Goal: Transaction & Acquisition: Purchase product/service

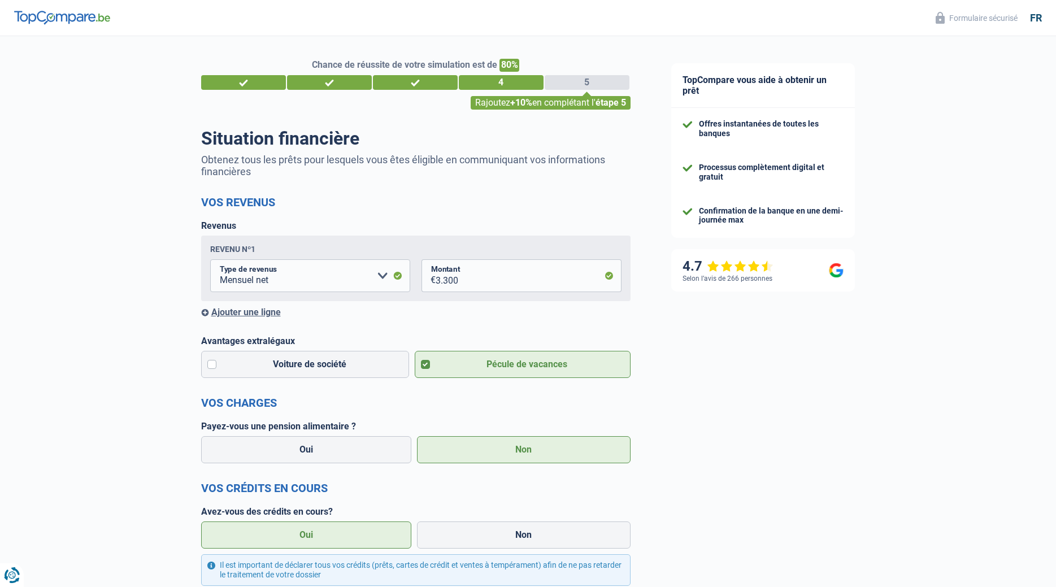
select select "netSalary"
select select "personalLoan"
select select "loanRepayment"
select select "96"
select select "personalLoan"
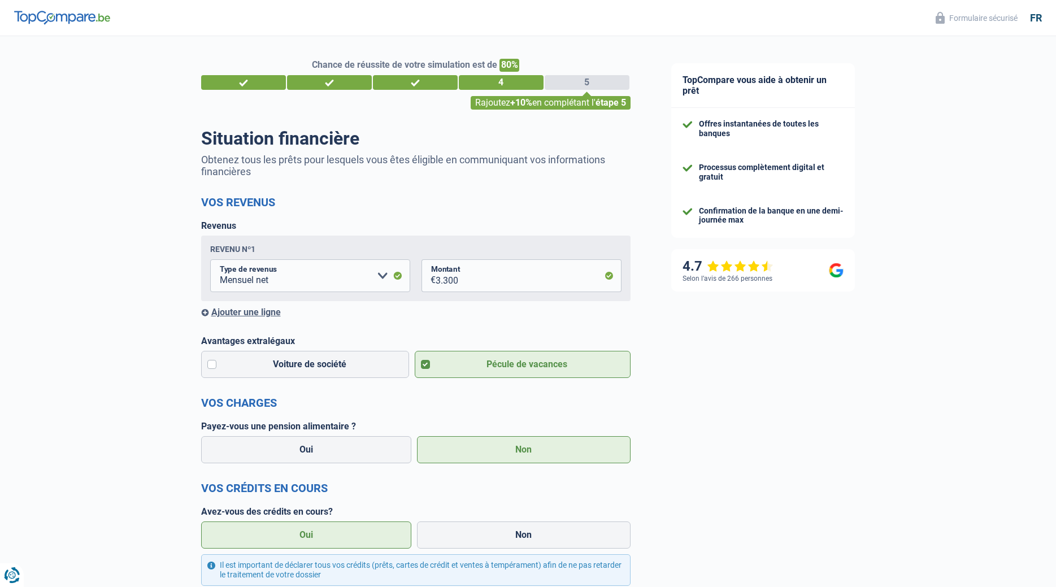
select select "homeFurnishingOrRelocation"
select select "36"
select select "cardOrCredit"
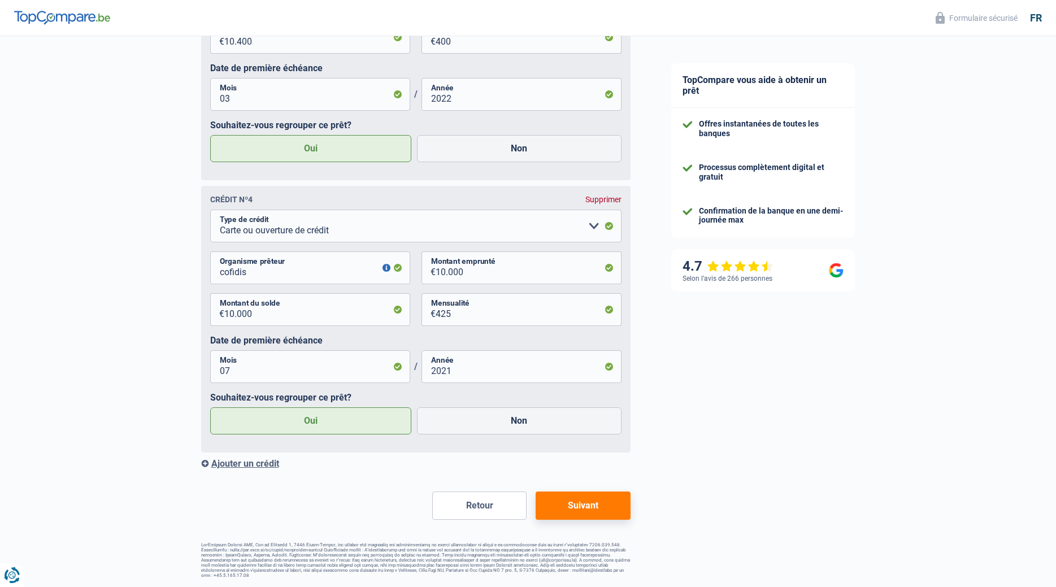
click at [580, 506] on button "Suivant" at bounding box center [583, 506] width 94 height 28
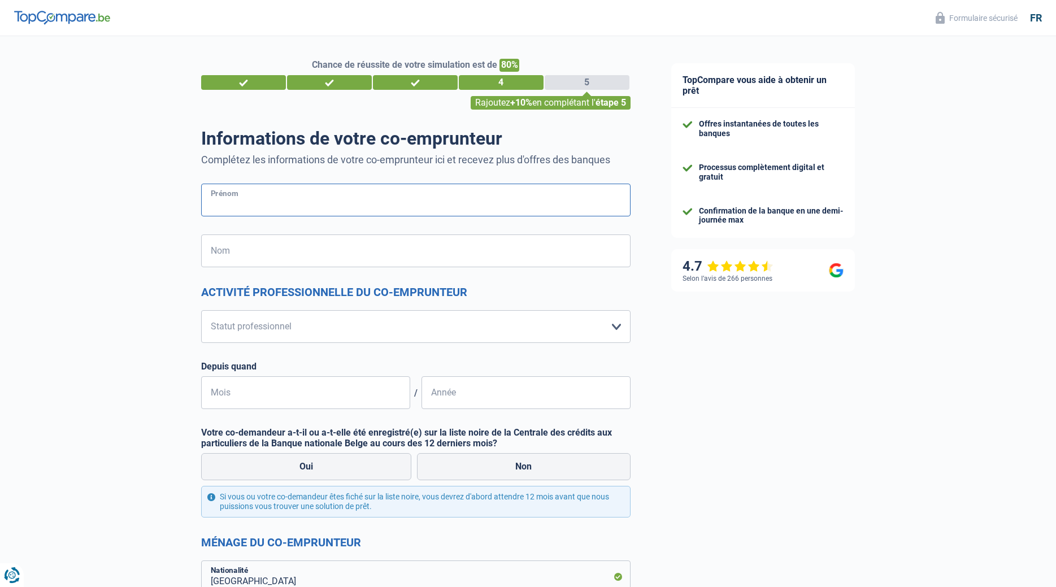
click at [215, 200] on input "Prénom" at bounding box center [415, 200] width 429 height 33
type input "cosimo"
click at [220, 254] on input "Nom" at bounding box center [415, 250] width 429 height 33
type input "monacelli"
click at [201, 310] on select "Ouvrier Employé privé Employé public Invalide Indépendant Pensionné Chômeur Mut…" at bounding box center [415, 326] width 429 height 33
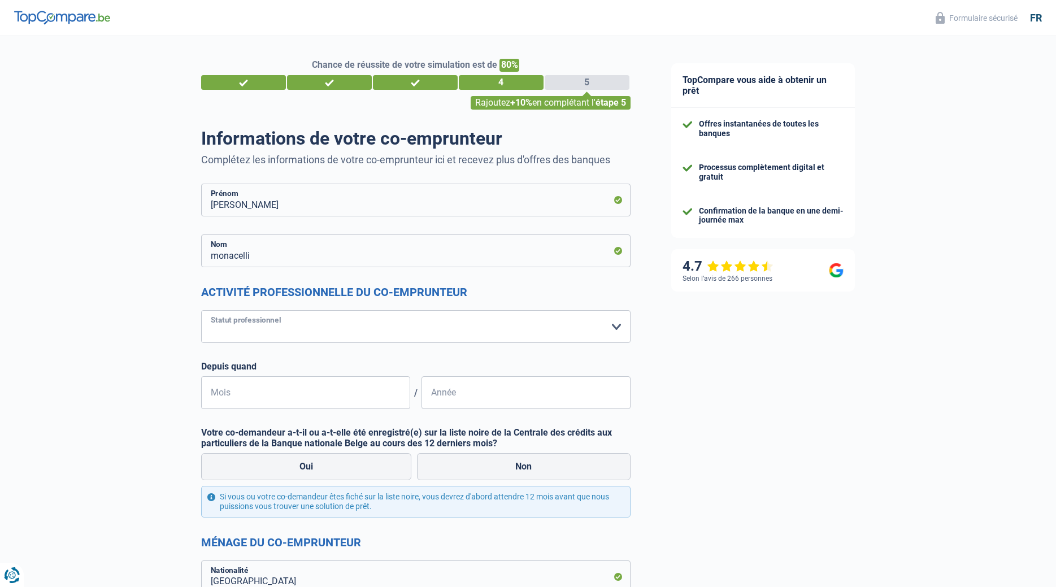
select select "retired"
click option "Pensionné" at bounding box center [0, 0] width 0 height 0
select select "pension"
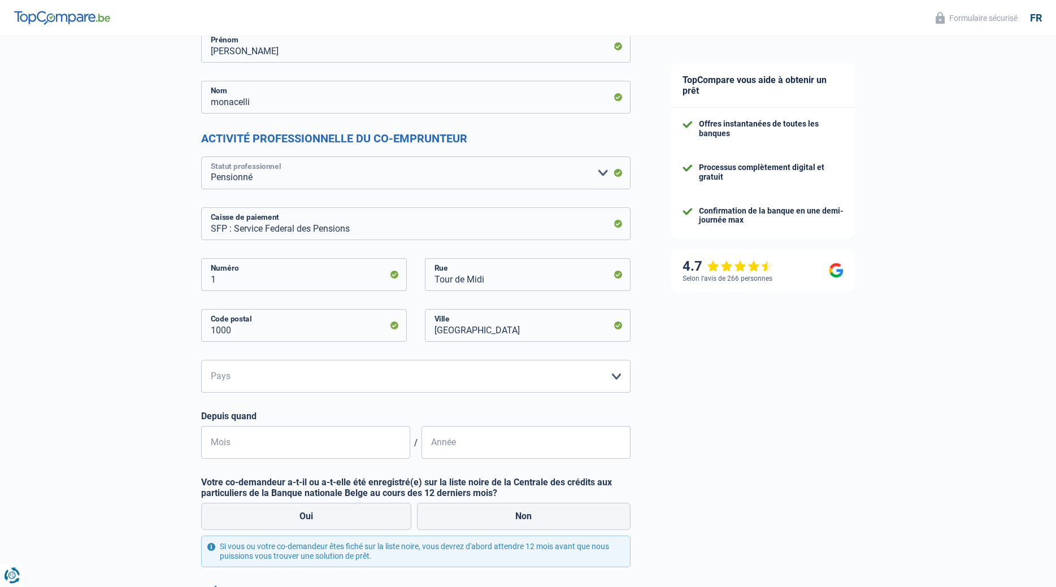
scroll to position [173, 0]
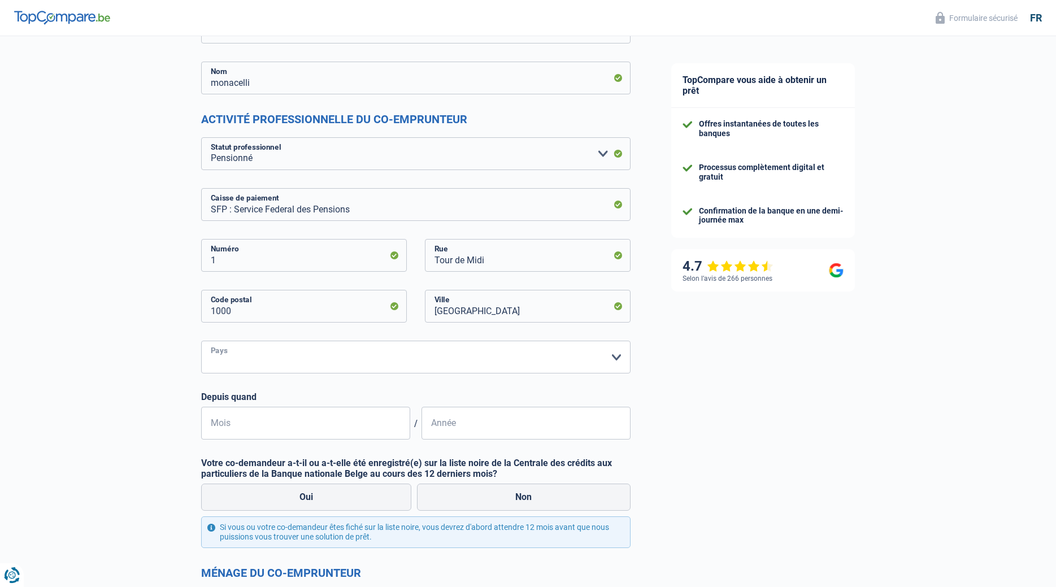
click at [201, 341] on select "Belgique Luxembourg Veuillez sélectionner une option" at bounding box center [415, 357] width 429 height 33
select select "BE"
click option "Belgique" at bounding box center [0, 0] width 0 height 0
click at [351, 427] on input "Mois" at bounding box center [305, 423] width 209 height 33
type input "06"
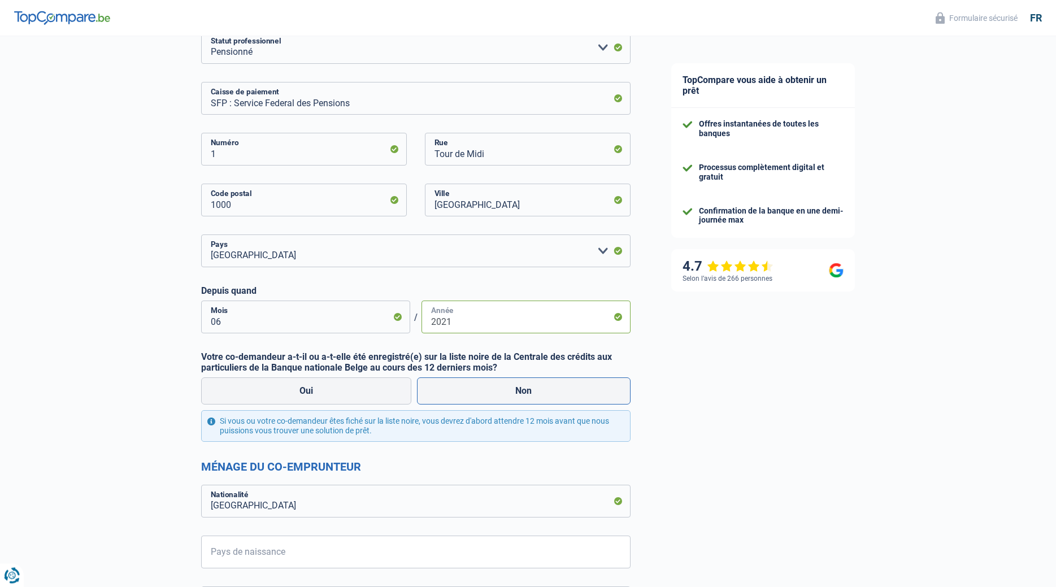
scroll to position [288, 0]
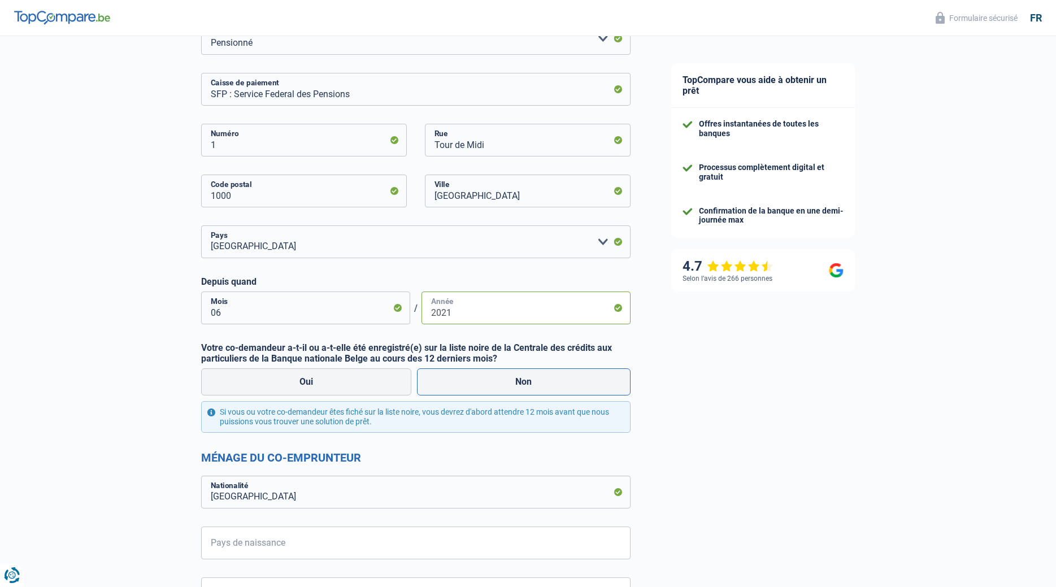
type input "2021"
click at [493, 378] on label "Non" at bounding box center [524, 381] width 214 height 27
click at [493, 378] on input "Non" at bounding box center [524, 381] width 214 height 27
radio input "true"
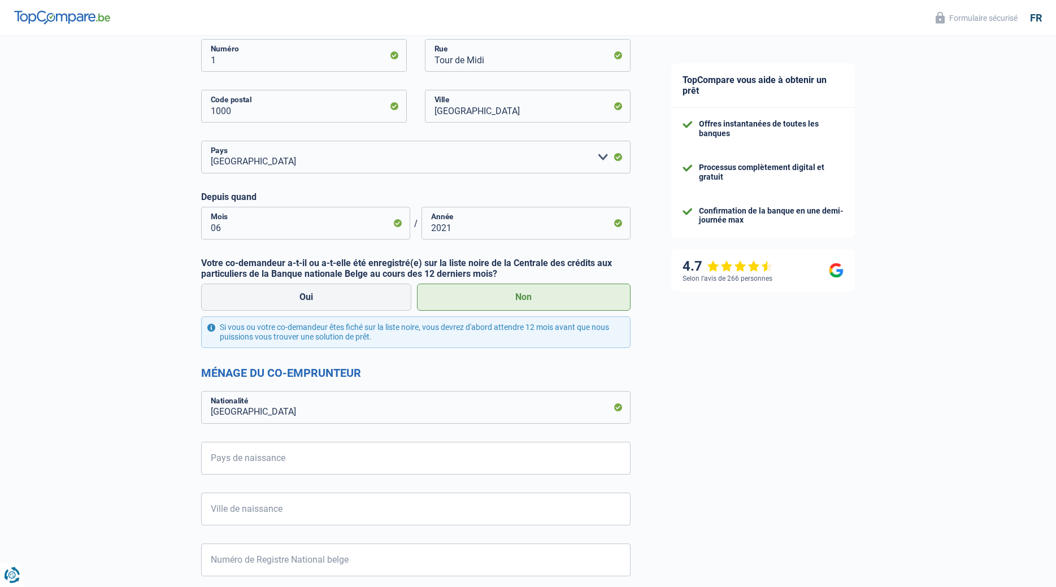
scroll to position [403, 0]
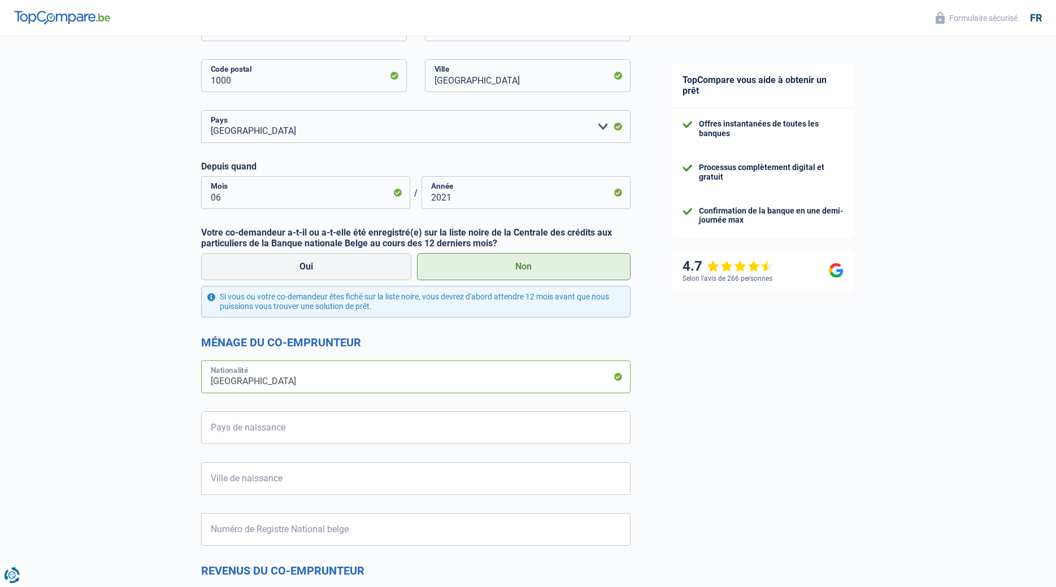
click at [483, 381] on input "Belgique" at bounding box center [415, 376] width 429 height 33
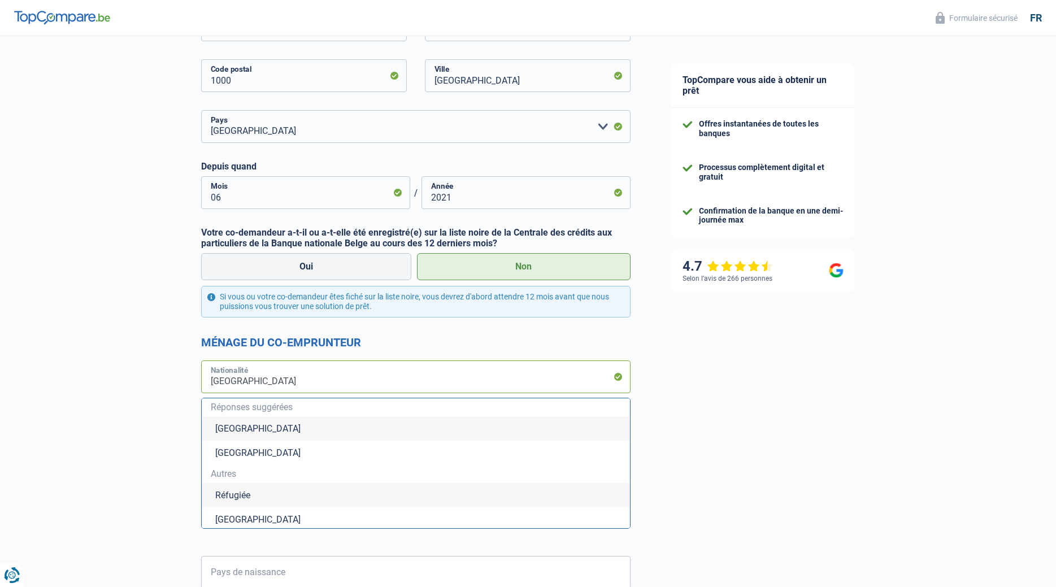
type input "Belgiquei"
type input "t"
click at [236, 497] on li "Italie" at bounding box center [416, 495] width 428 height 24
type input "Italie"
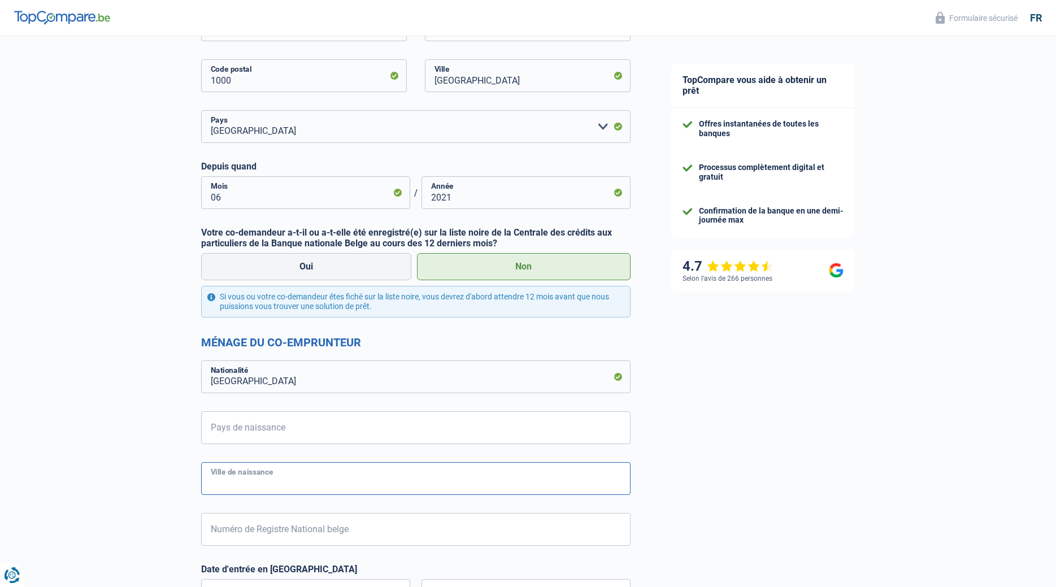
click at [353, 481] on input "Ville de naissance" at bounding box center [415, 478] width 429 height 33
type input "naples"
click at [341, 526] on input "Numéro de Registre National belge" at bounding box center [415, 529] width 429 height 33
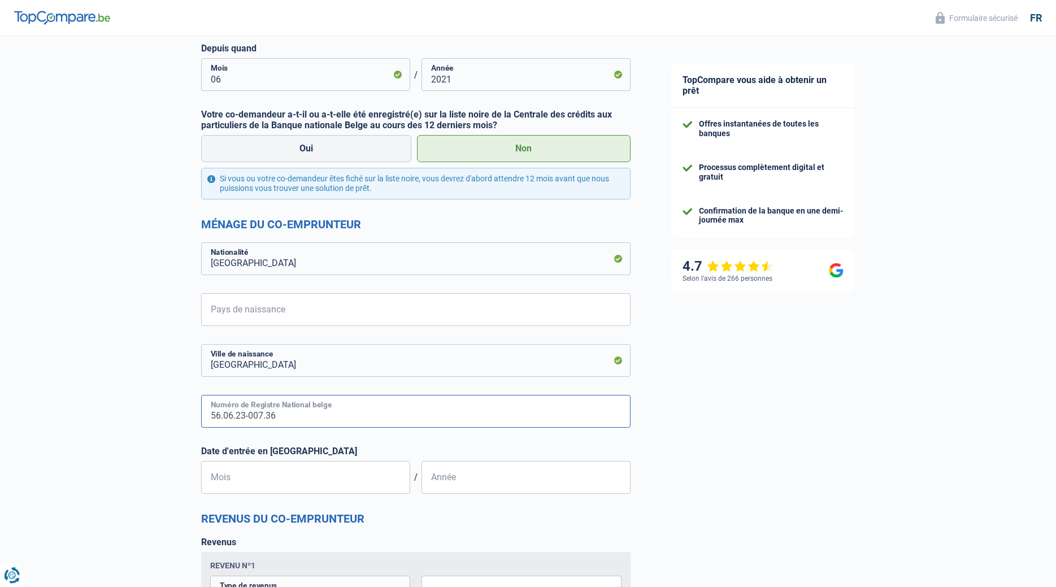
scroll to position [576, 0]
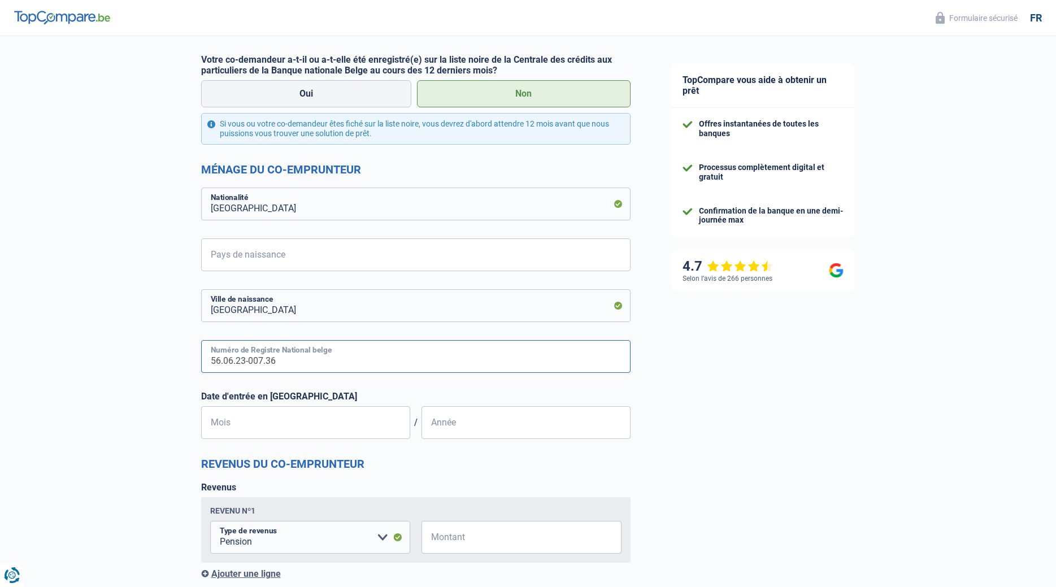
type input "56.06.23-007.36"
click at [310, 422] on input "Mois" at bounding box center [305, 422] width 209 height 33
type input "06"
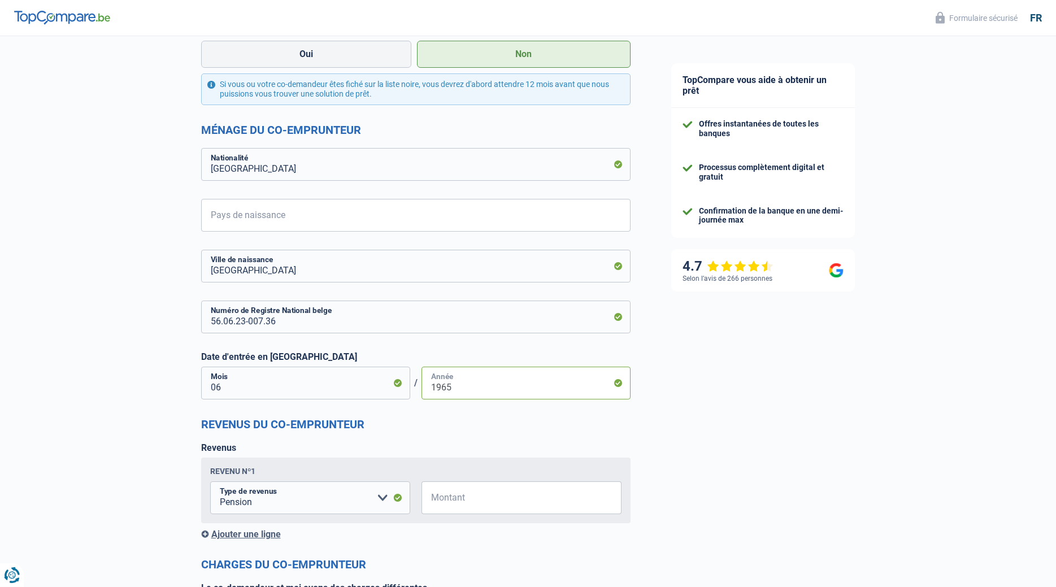
scroll to position [634, 0]
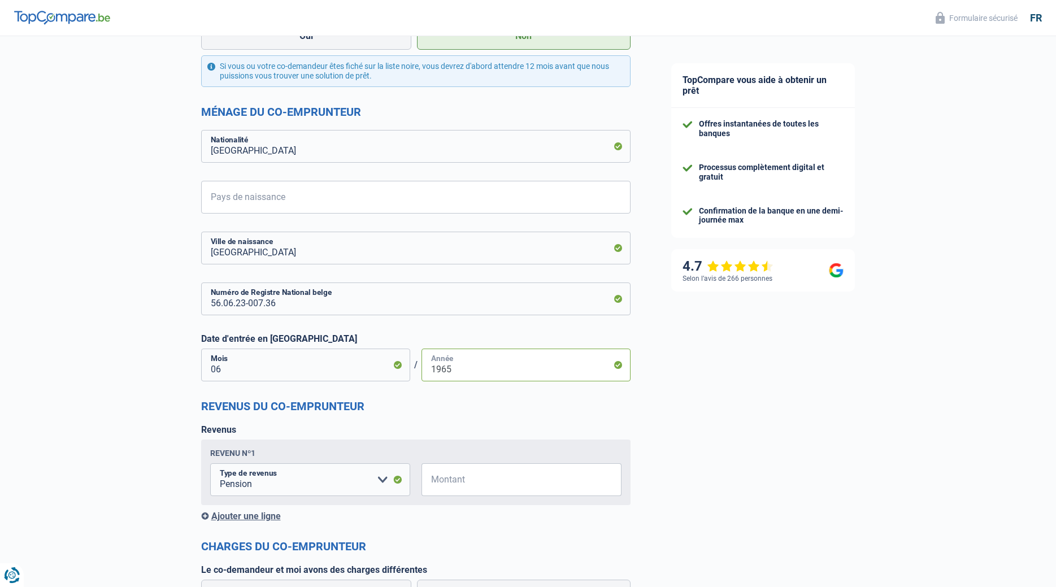
type input "1965"
click at [457, 477] on input "Montant" at bounding box center [529, 479] width 186 height 33
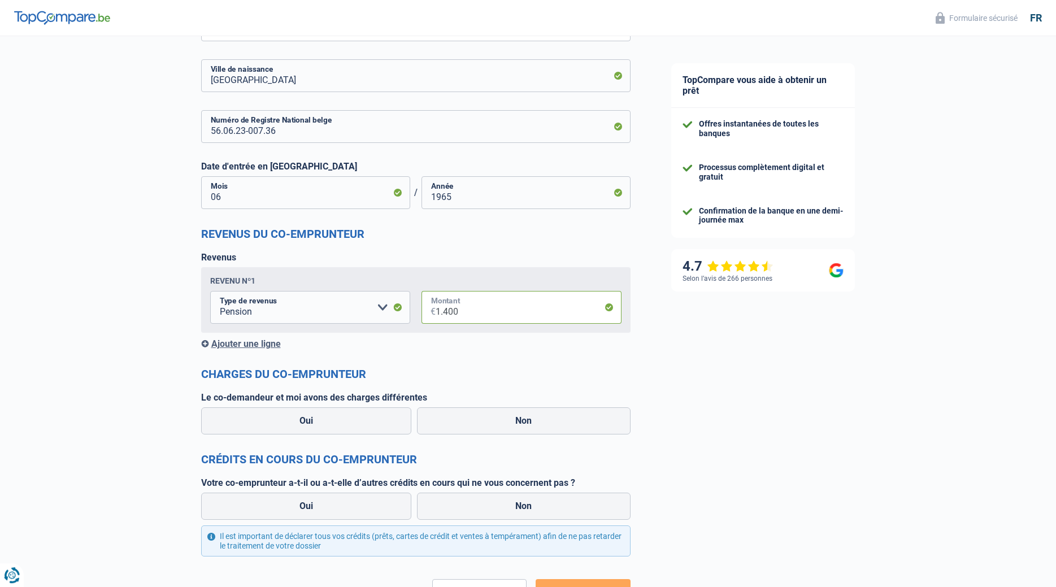
scroll to position [807, 0]
type input "1.400"
click at [527, 422] on label "Non" at bounding box center [524, 420] width 214 height 27
click at [527, 422] on input "Non" at bounding box center [524, 420] width 214 height 27
radio input "true"
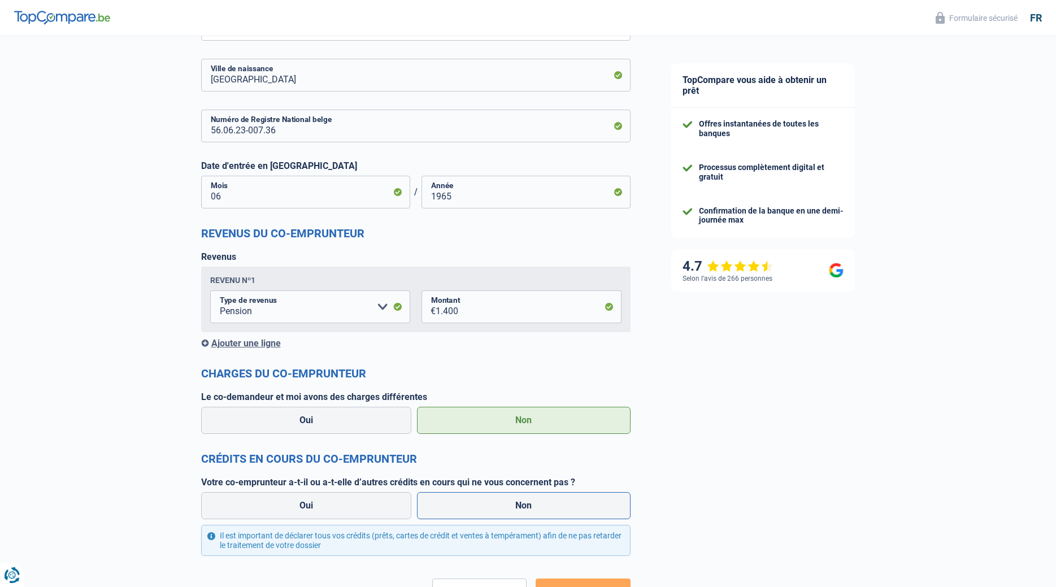
click at [516, 505] on label "Non" at bounding box center [524, 505] width 214 height 27
click at [516, 505] on input "Non" at bounding box center [524, 505] width 214 height 27
radio input "true"
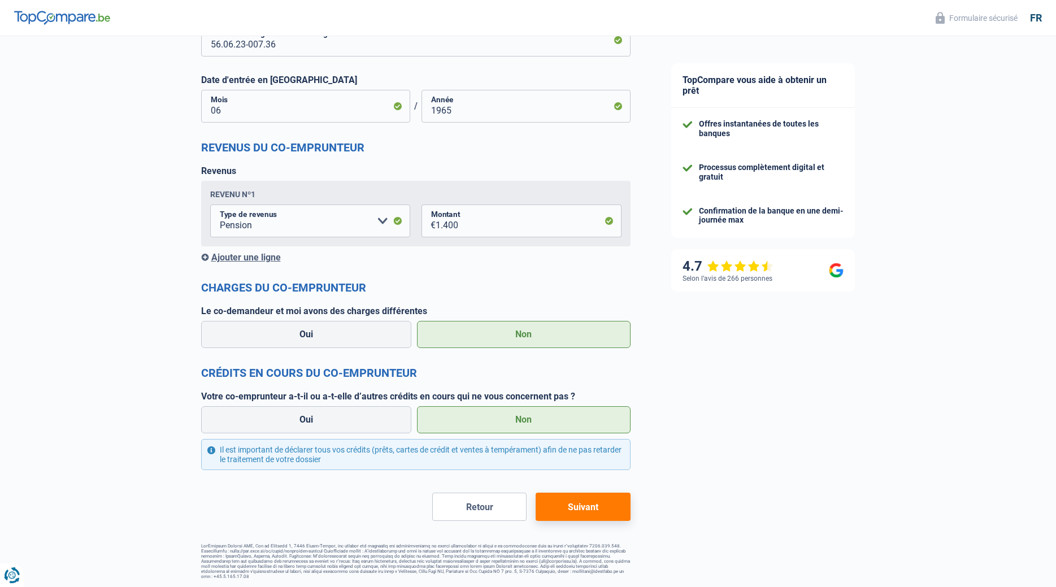
scroll to position [893, 0]
click at [578, 508] on button "Suivant" at bounding box center [583, 506] width 94 height 28
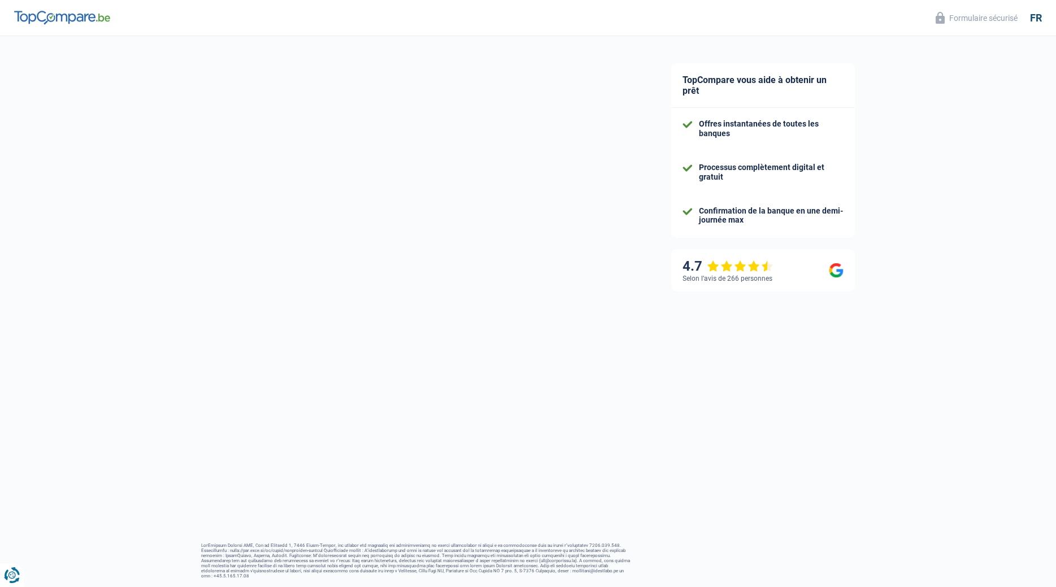
select select "refinancing"
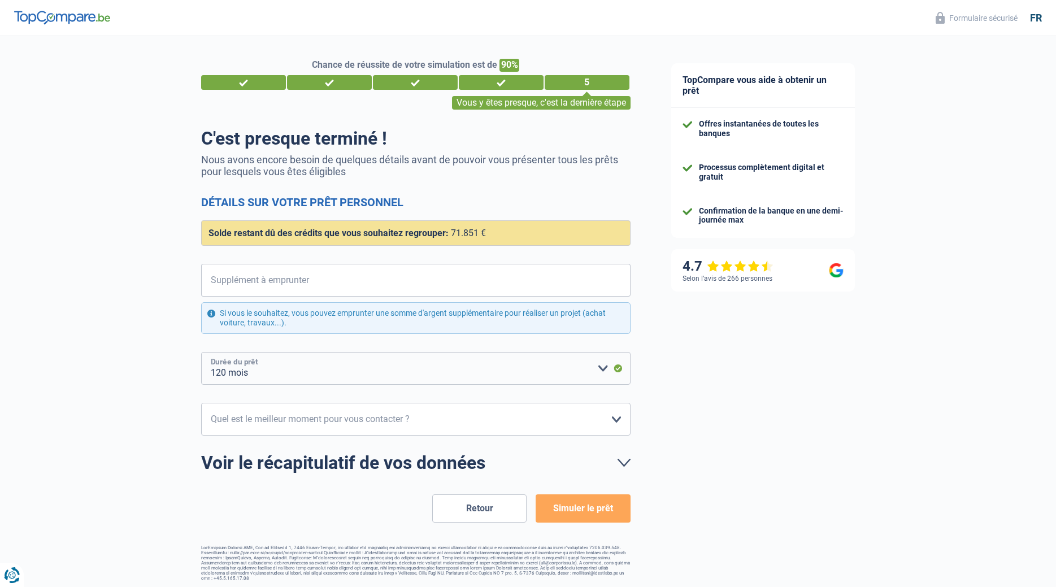
click at [201, 352] on select "12 mois 18 mois 24 mois 30 mois 36 mois 42 mois 48 mois 60 mois 72 mois 84 mois…" at bounding box center [415, 368] width 429 height 33
select select "84"
click option "84 mois" at bounding box center [0, 0] width 0 height 0
click at [315, 279] on input "Supplément à emprunter" at bounding box center [422, 280] width 415 height 33
type input "2"
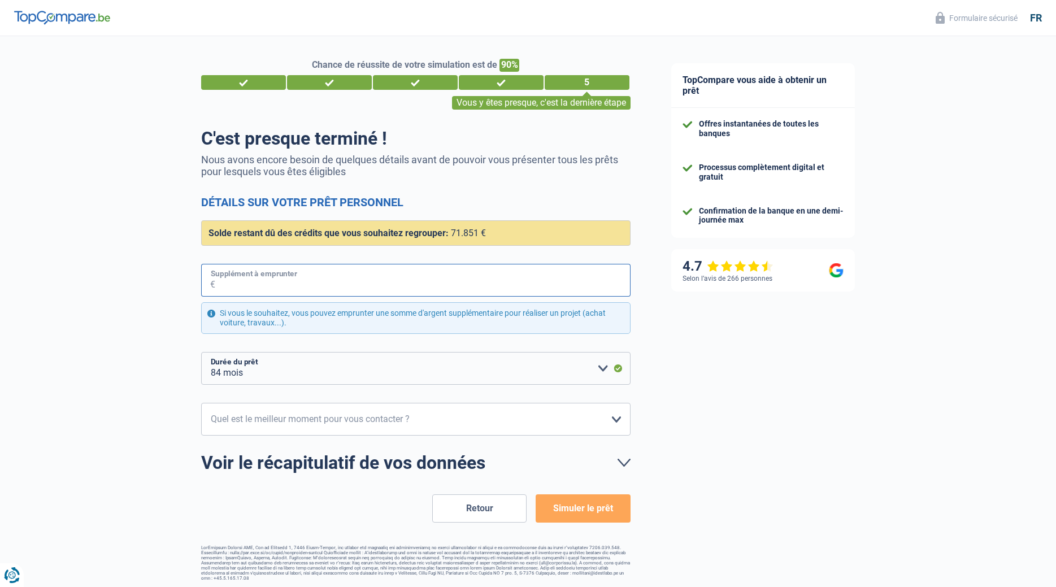
select select "120"
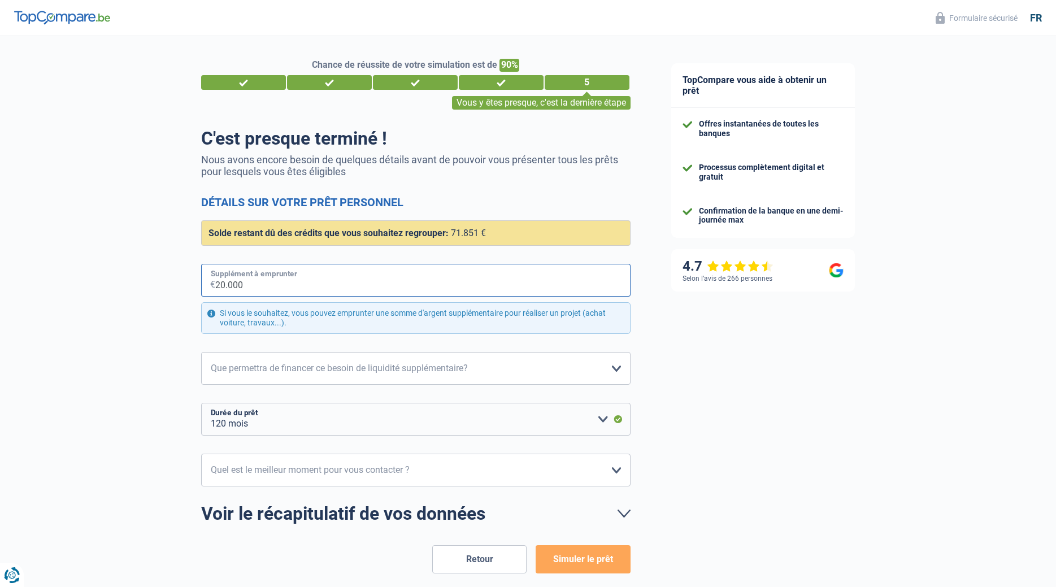
type input "20.000"
click at [201, 352] on select "Confort maison: meubles, textile, peinture, électroménager, outillage non-profe…" at bounding box center [415, 368] width 429 height 33
select select "other"
click option "Autre" at bounding box center [0, 0] width 0 height 0
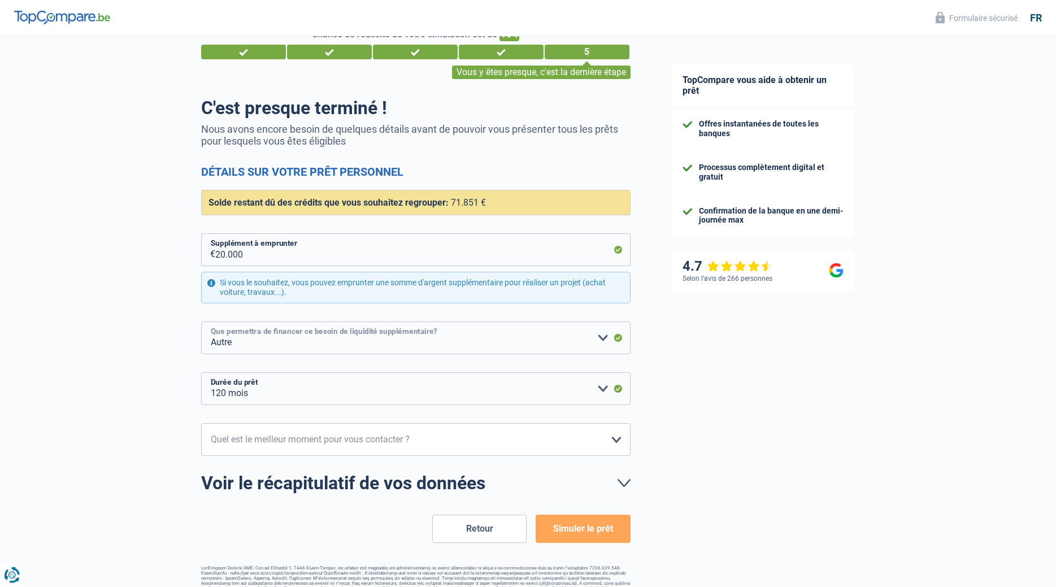
scroll to position [53, 0]
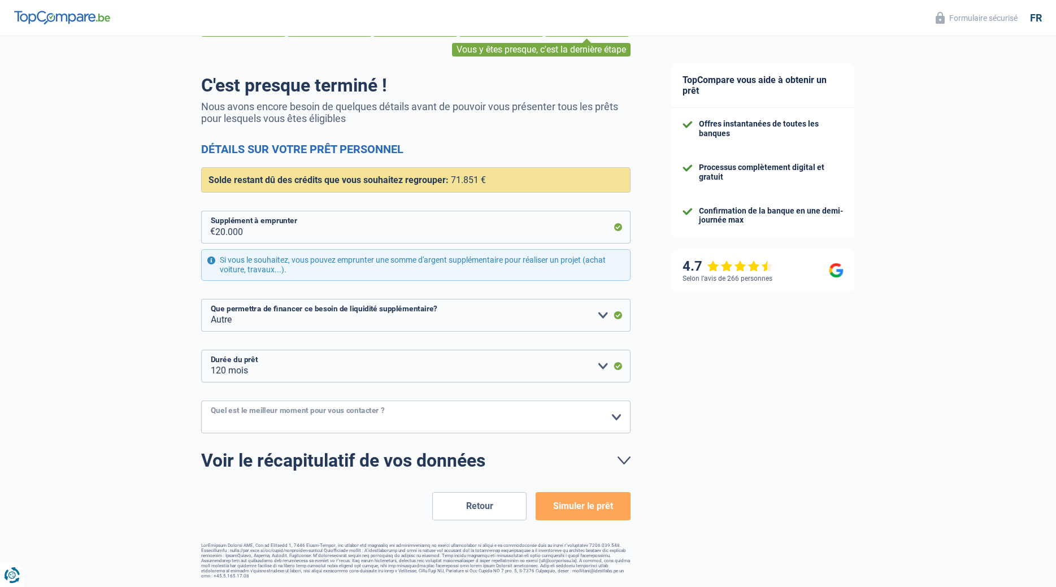
click at [201, 401] on select "10h-12h 12h-14h 14h-16h 16h-18h Veuillez sélectionner une option" at bounding box center [415, 417] width 429 height 33
select select "12-14"
click option "12h-14h" at bounding box center [0, 0] width 0 height 0
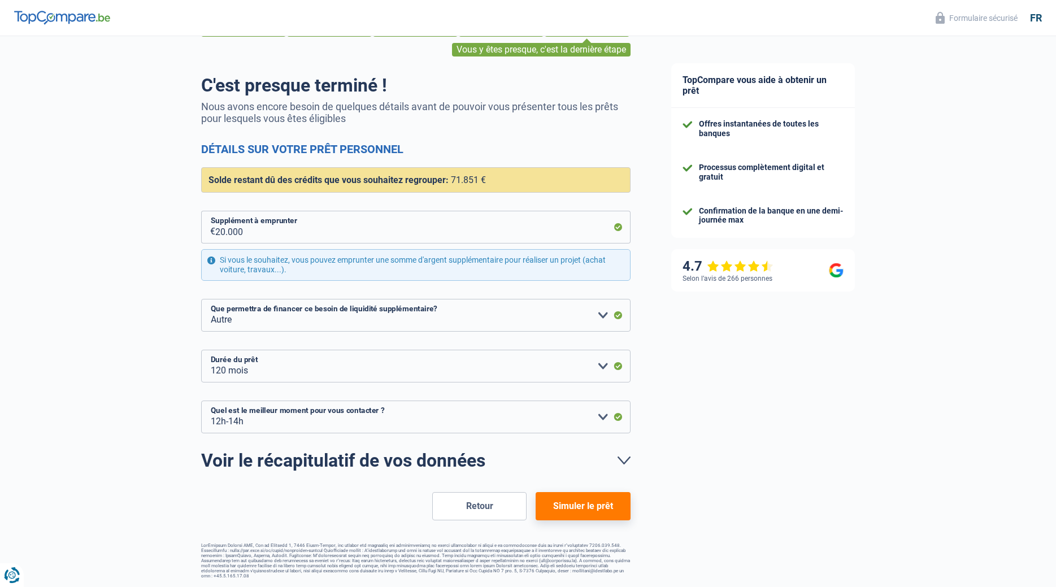
click at [595, 507] on button "Simuler le prêt" at bounding box center [583, 506] width 94 height 28
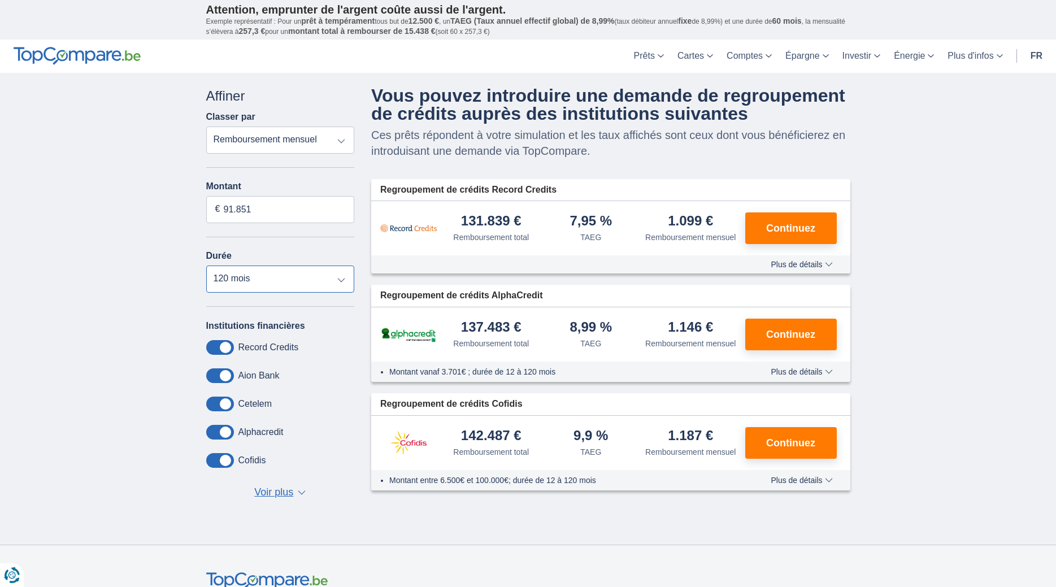
click at [206, 266] on select "12 mois 18 mois 24 mois 30 mois 36 mois 42 mois 48 mois 60 mois 72 mois 84 mois…" at bounding box center [280, 279] width 149 height 27
select select "84"
click option "84 mois" at bounding box center [0, 0] width 0 height 0
click at [284, 493] on span "Voir plus" at bounding box center [273, 492] width 39 height 15
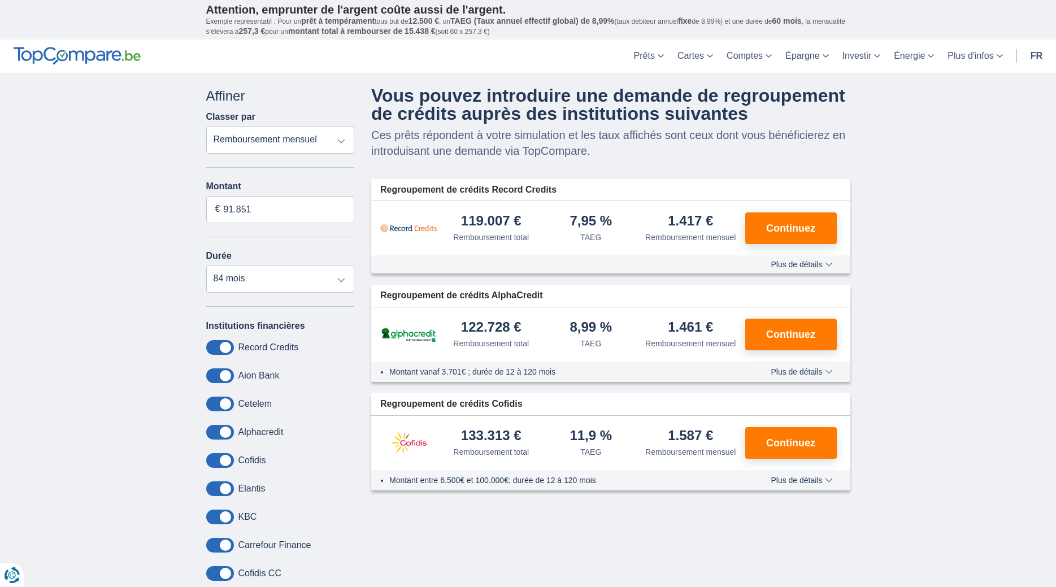
click at [815, 264] on span "Plus de détails" at bounding box center [802, 264] width 62 height 8
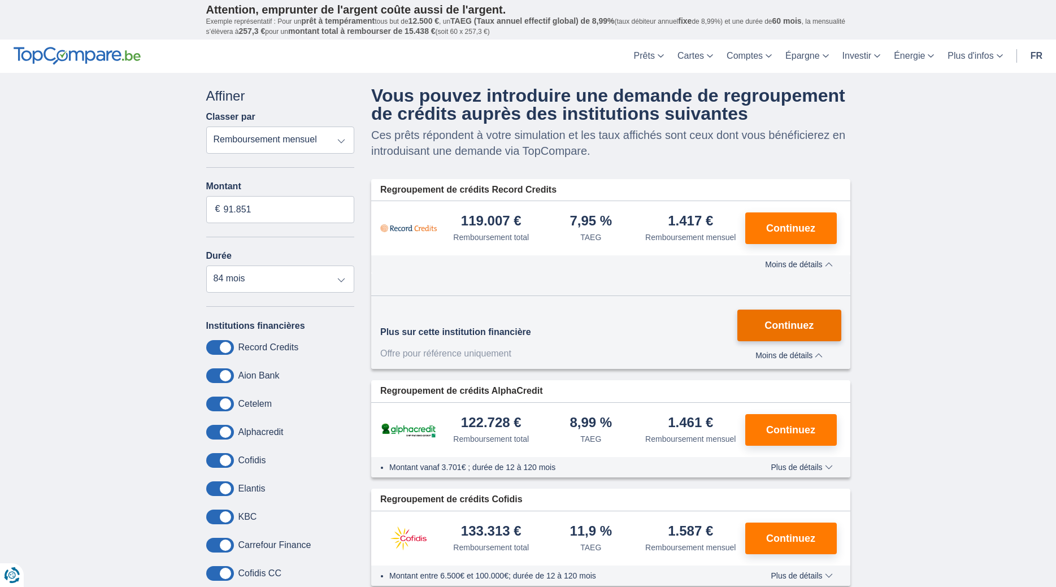
click at [799, 324] on span "Continuez" at bounding box center [788, 325] width 49 height 10
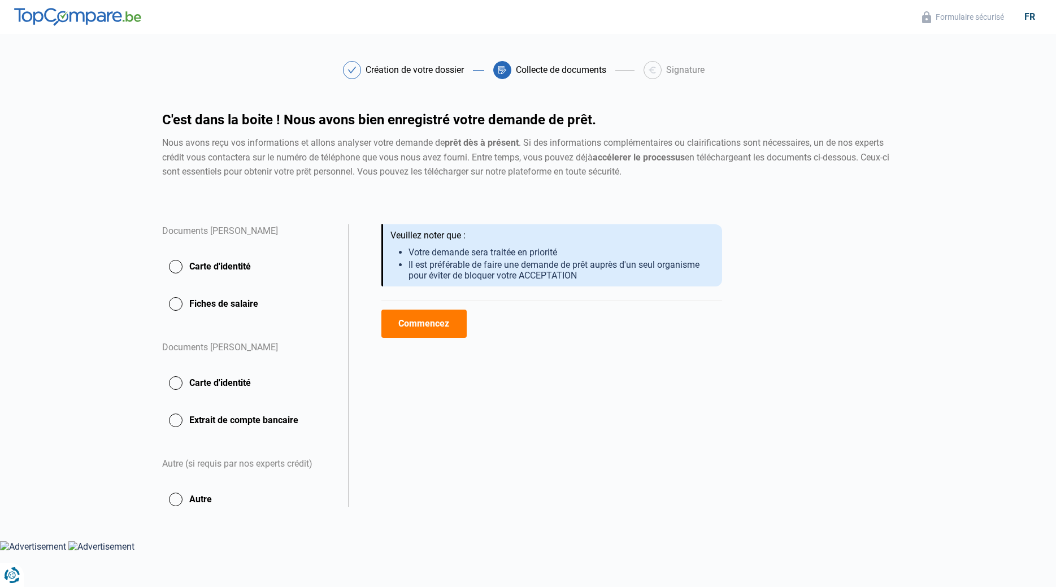
click at [192, 264] on button "Carte d'identité" at bounding box center [248, 267] width 173 height 28
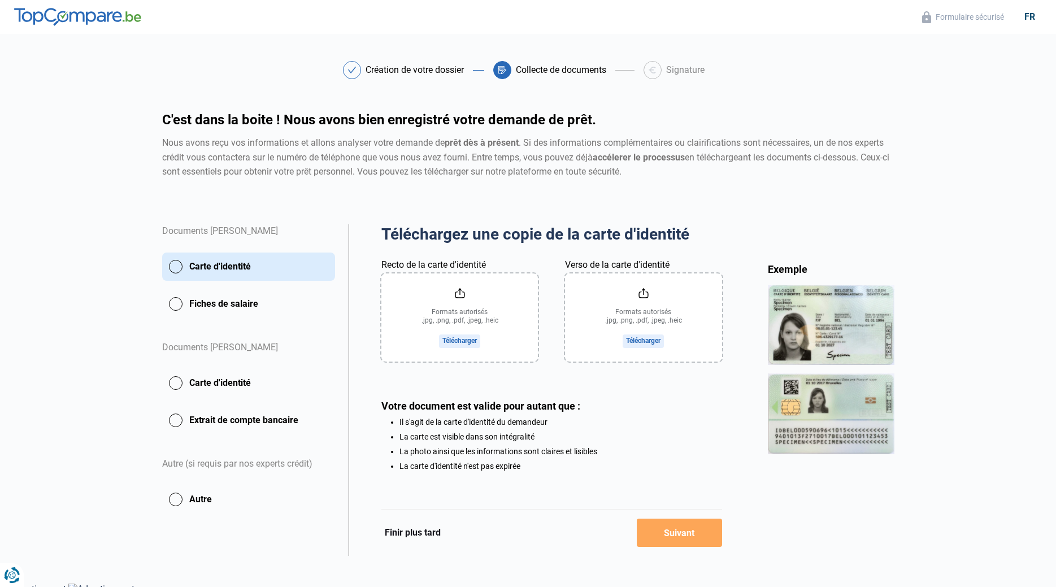
click at [453, 344] on input "Recto de la carte d'identité" at bounding box center [459, 317] width 157 height 88
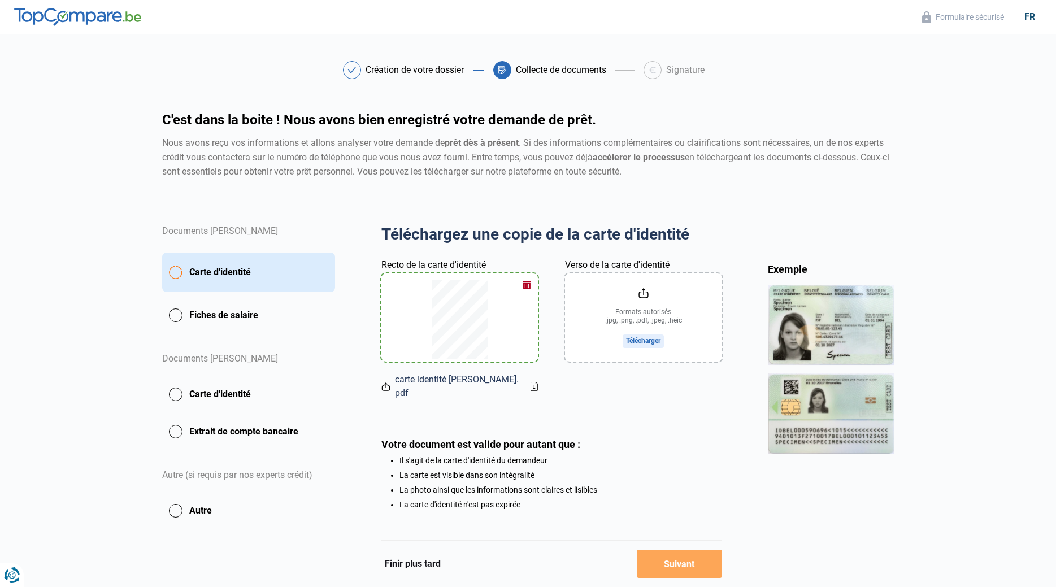
click at [385, 381] on icon at bounding box center [385, 387] width 9 height 12
click at [526, 285] on button "button" at bounding box center [526, 284] width 17 height 17
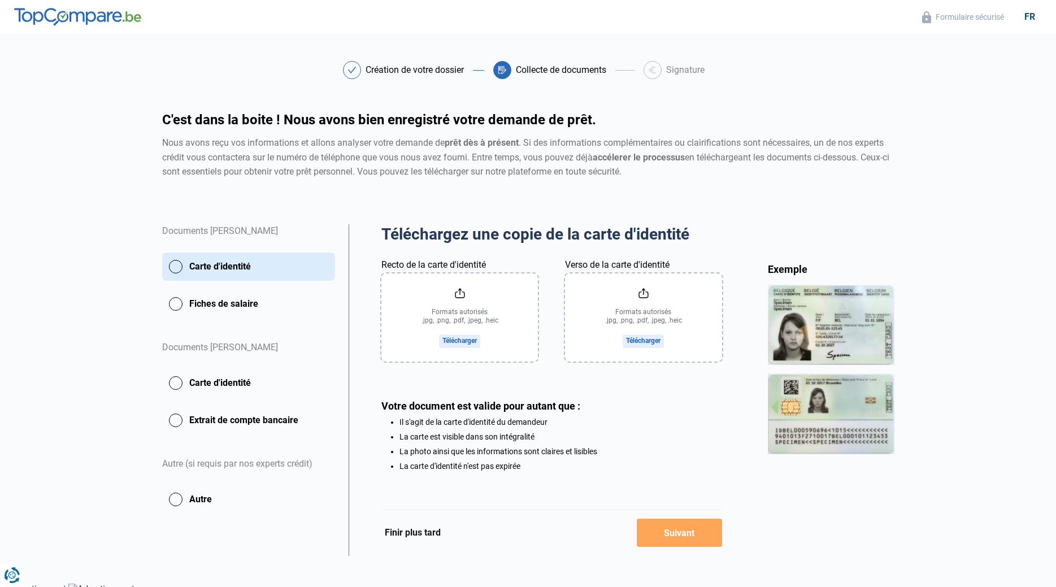
click at [206, 302] on button "Fiches de salaire" at bounding box center [248, 304] width 173 height 28
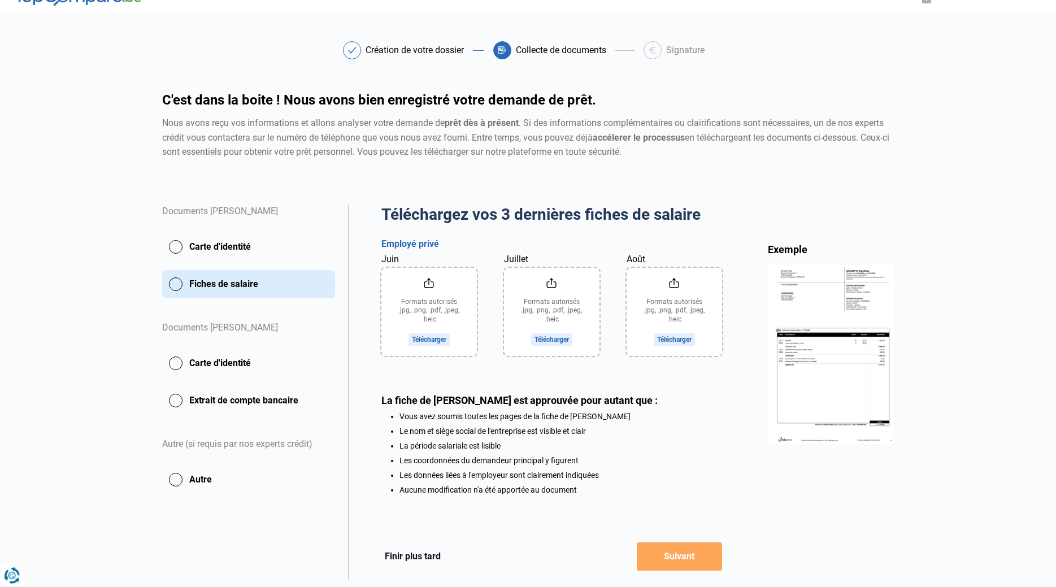
scroll to position [55, 0]
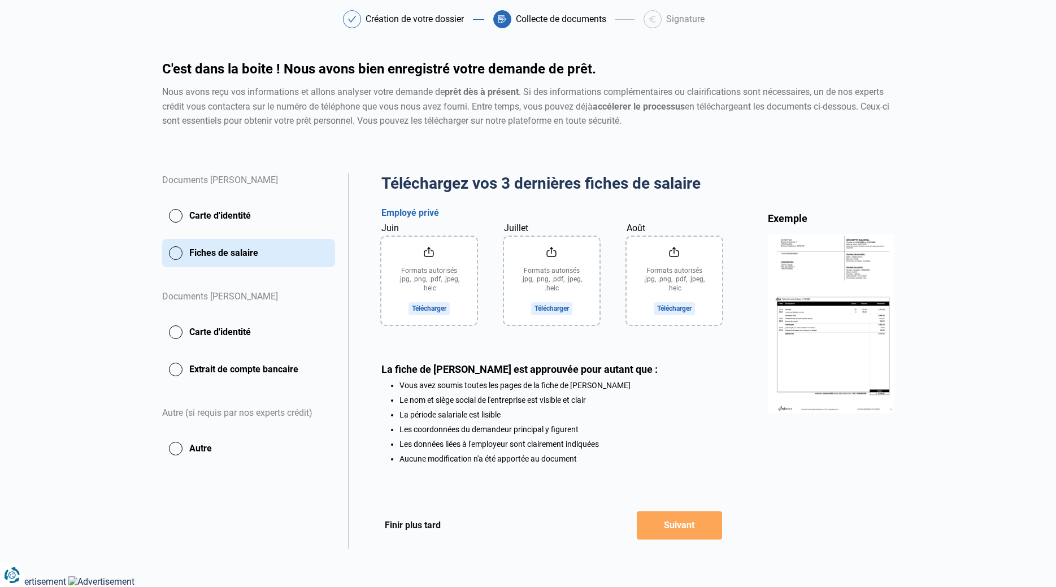
click at [405, 525] on button "Finir plus tard" at bounding box center [412, 525] width 63 height 15
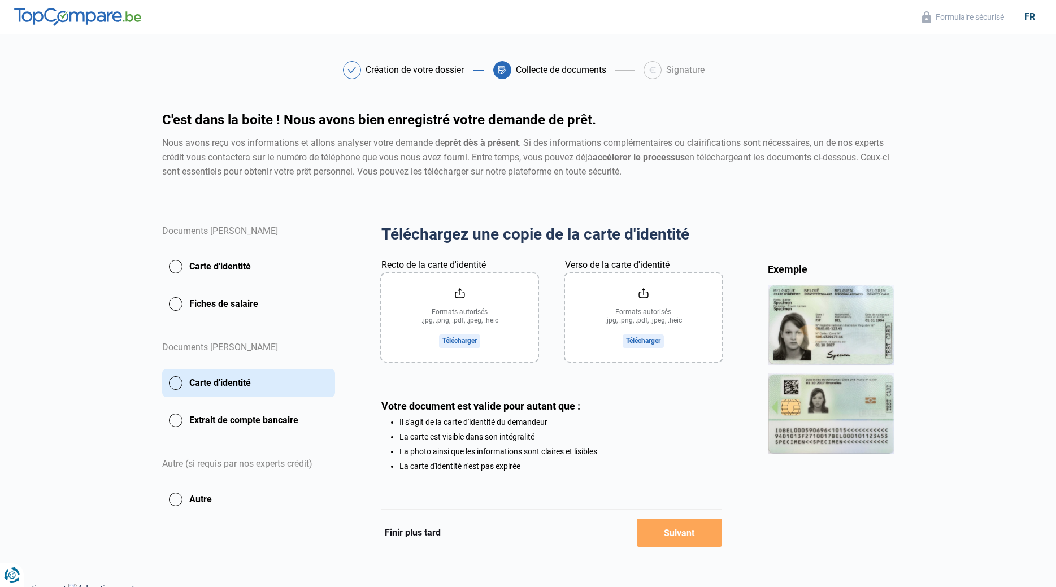
click at [415, 534] on button "Finir plus tard" at bounding box center [412, 532] width 63 height 15
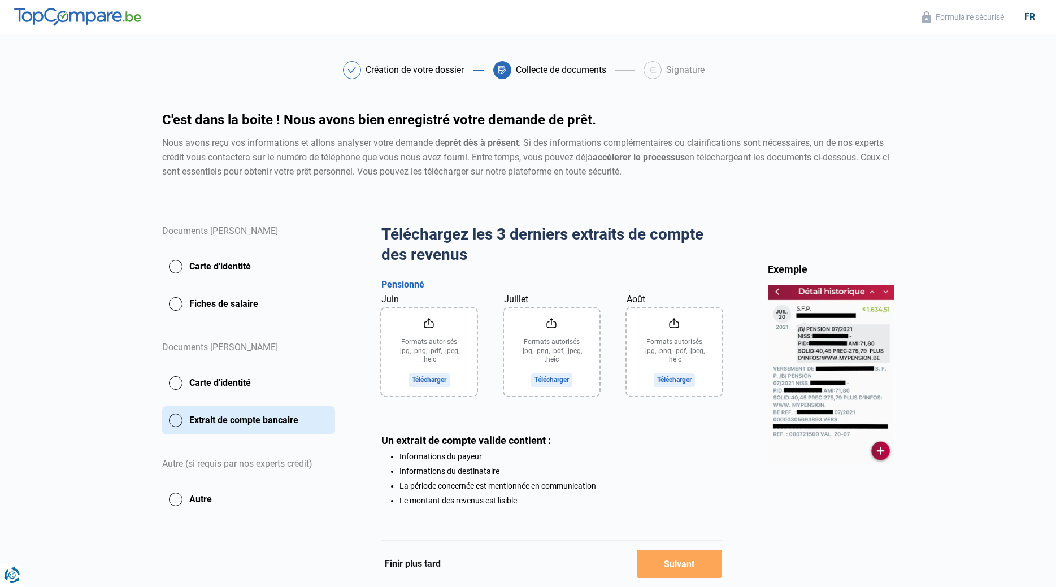
click at [395, 571] on button "Finir plus tard" at bounding box center [412, 564] width 63 height 15
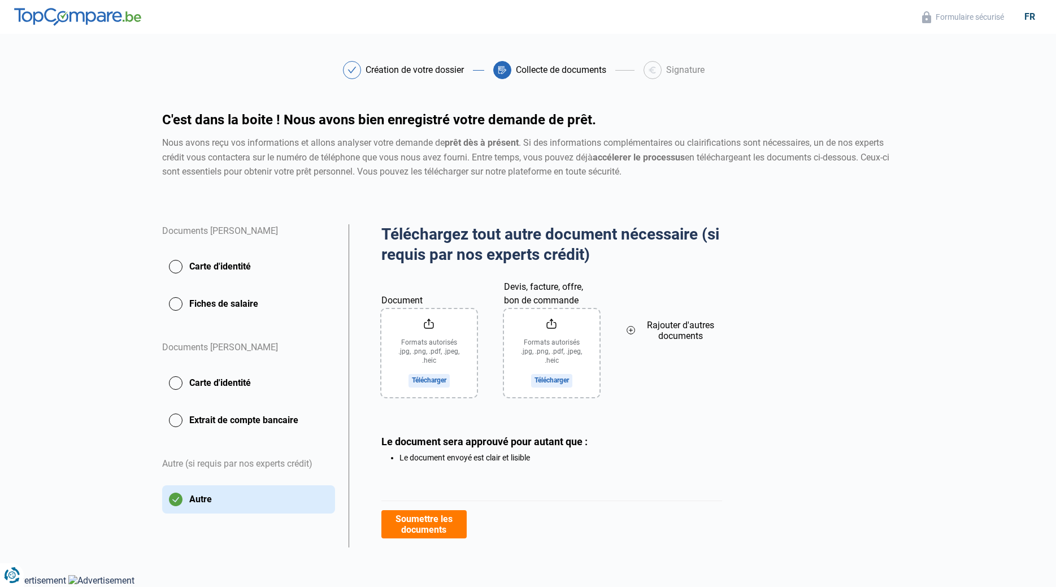
click at [242, 262] on button "Carte d'identité" at bounding box center [248, 267] width 173 height 28
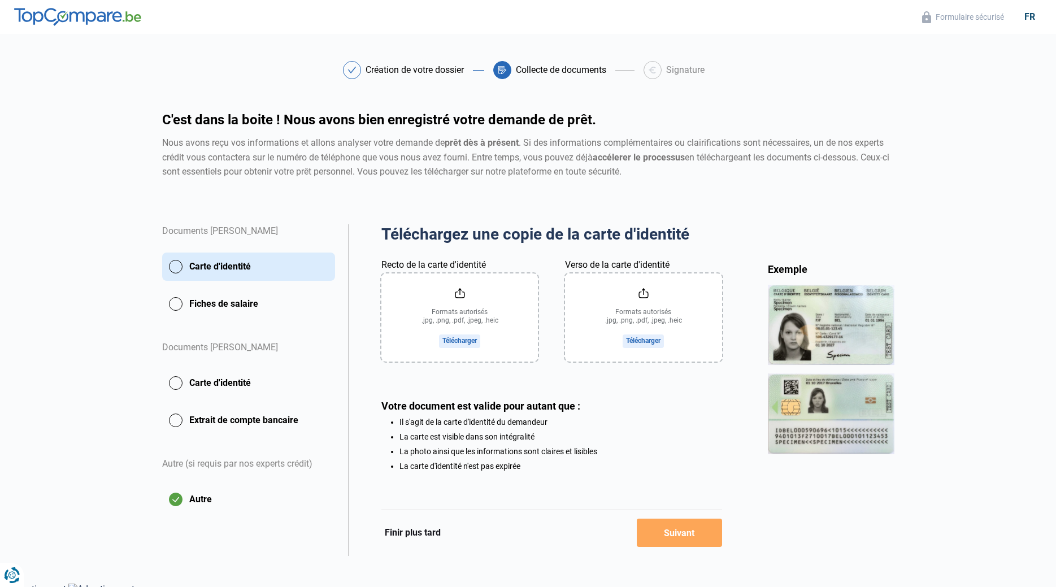
click at [175, 501] on button "Autre" at bounding box center [248, 499] width 173 height 28
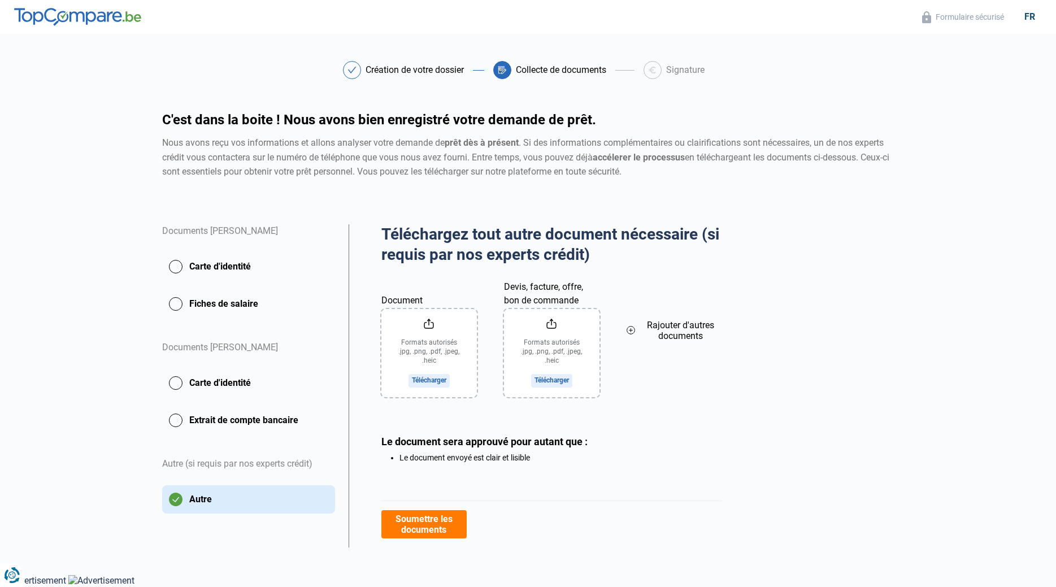
click at [175, 499] on button "Autre" at bounding box center [248, 499] width 173 height 28
click at [182, 494] on button "Autre" at bounding box center [248, 499] width 173 height 28
